Goal: Information Seeking & Learning: Find specific fact

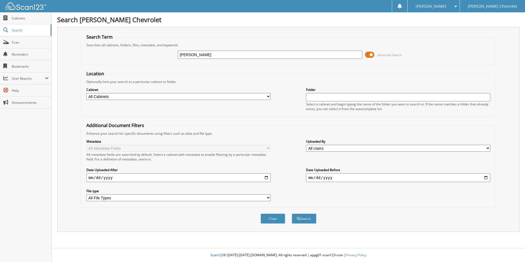
type input "[PERSON_NAME]"
click at [292, 213] on button "Search" at bounding box center [304, 218] width 25 height 10
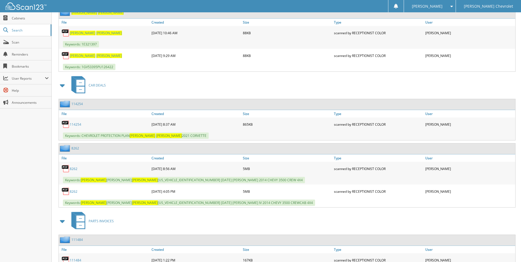
scroll to position [1149, 0]
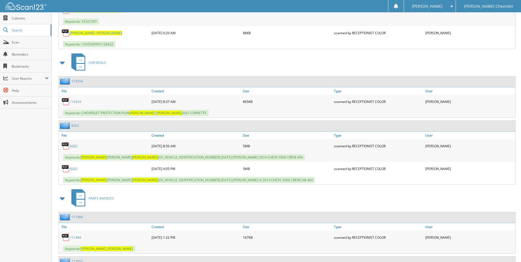
click at [72, 101] on link "114254" at bounding box center [75, 101] width 11 height 5
